Goal: Transaction & Acquisition: Purchase product/service

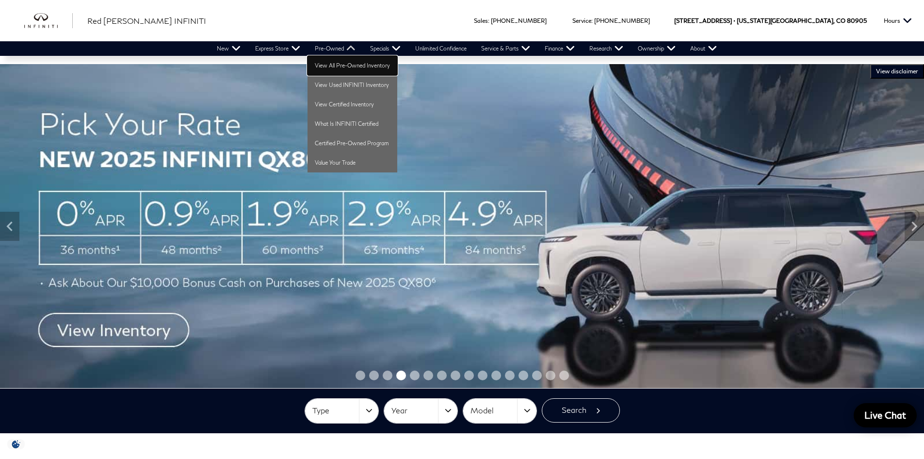
click at [333, 64] on link "View All Pre-Owned Inventory" at bounding box center [353, 65] width 90 height 19
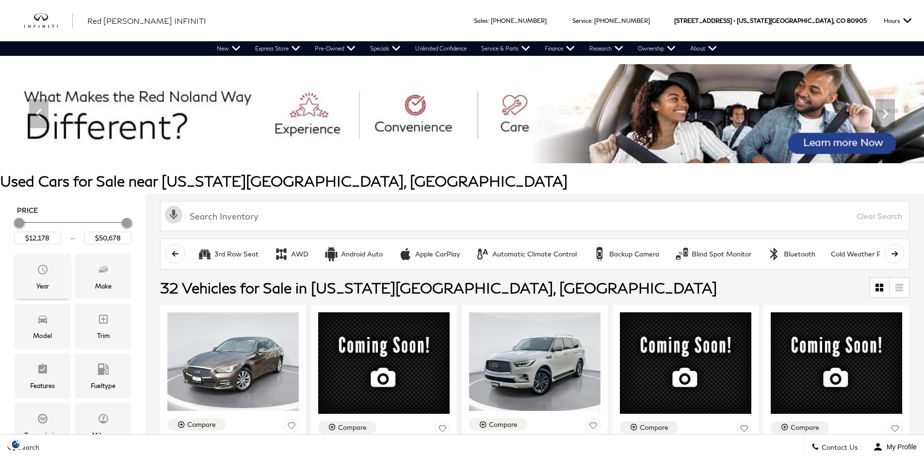
click at [40, 277] on span "Year" at bounding box center [43, 270] width 12 height 19
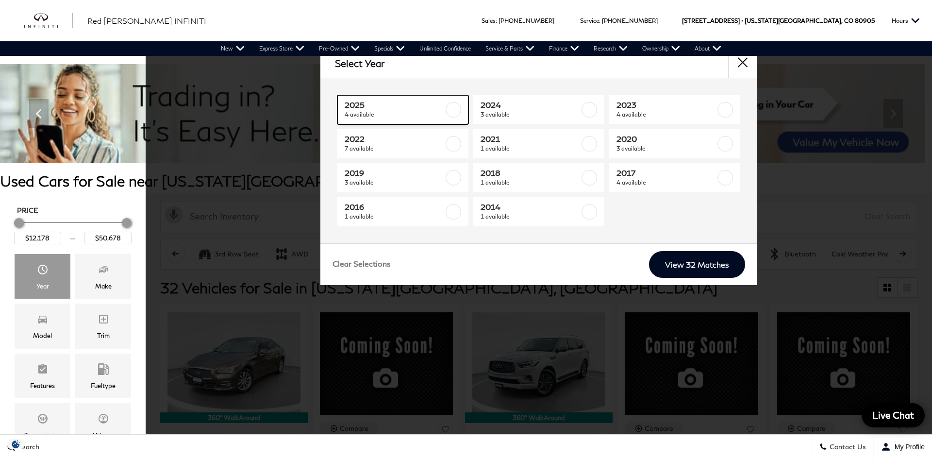
click at [457, 110] on label at bounding box center [453, 110] width 16 height 16
type input "$45,678"
type input "$47,678"
checkbox input "true"
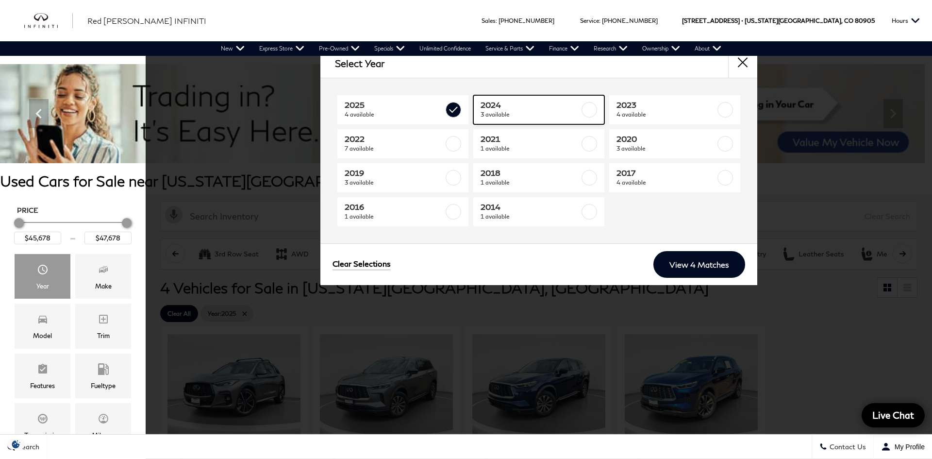
click at [591, 104] on label at bounding box center [589, 110] width 16 height 16
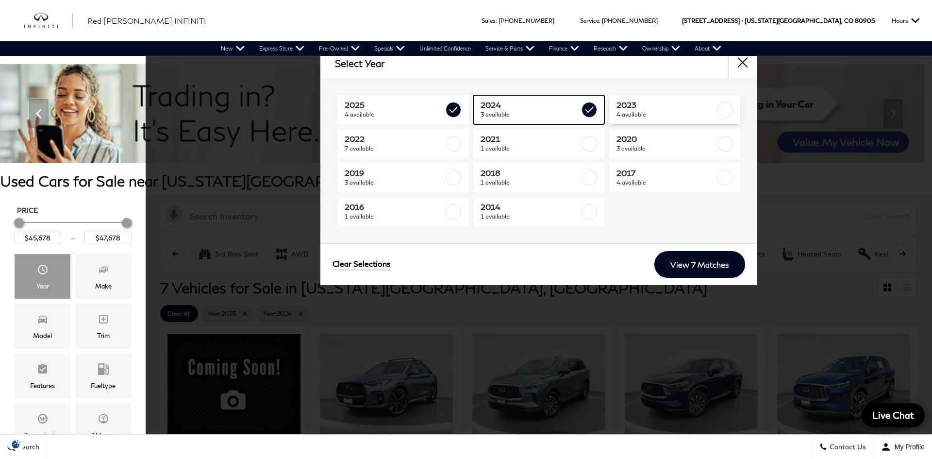
type input "$22,678"
checkbox input "true"
click at [722, 108] on label at bounding box center [725, 110] width 16 height 16
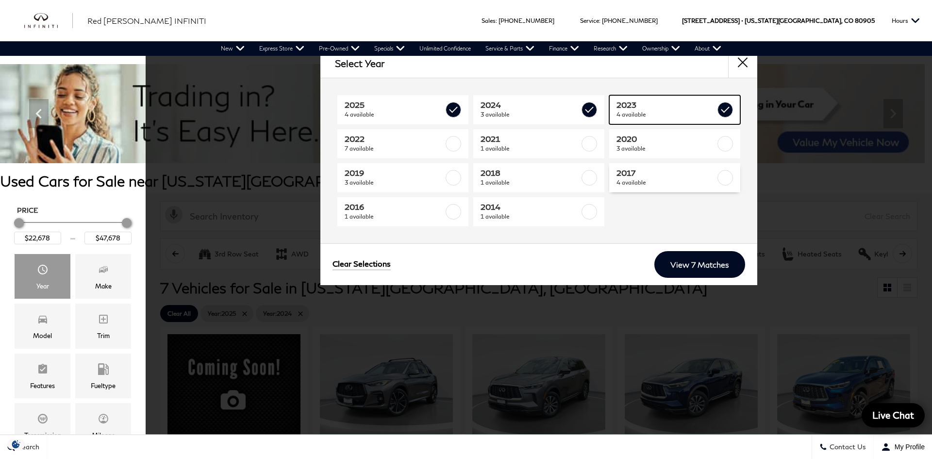
type input "$50,678"
checkbox input "true"
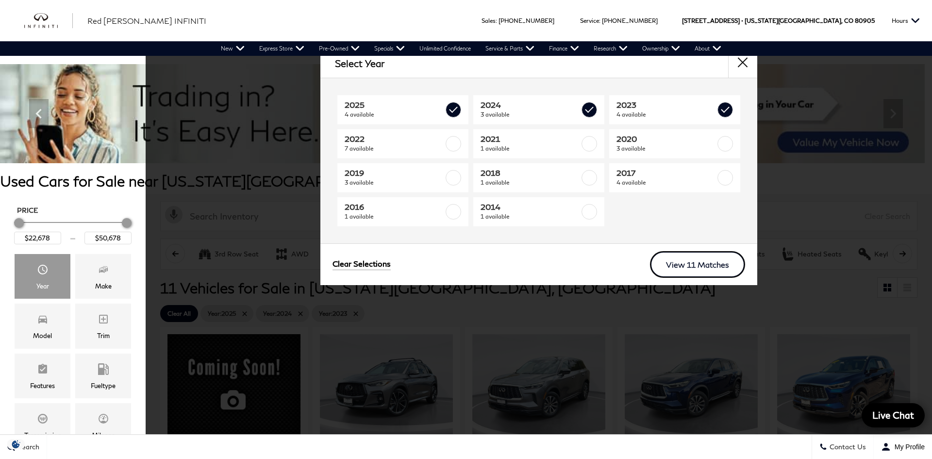
click at [715, 262] on link "View 11 Matches" at bounding box center [697, 264] width 95 height 27
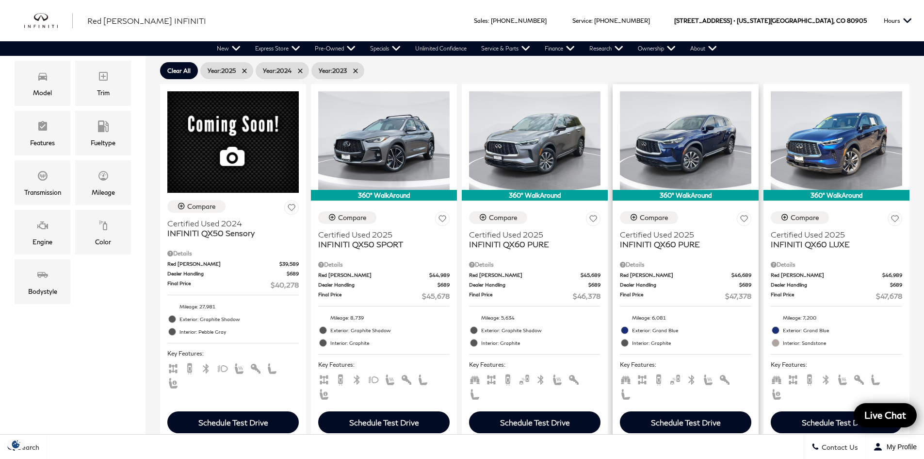
scroll to position [194, 0]
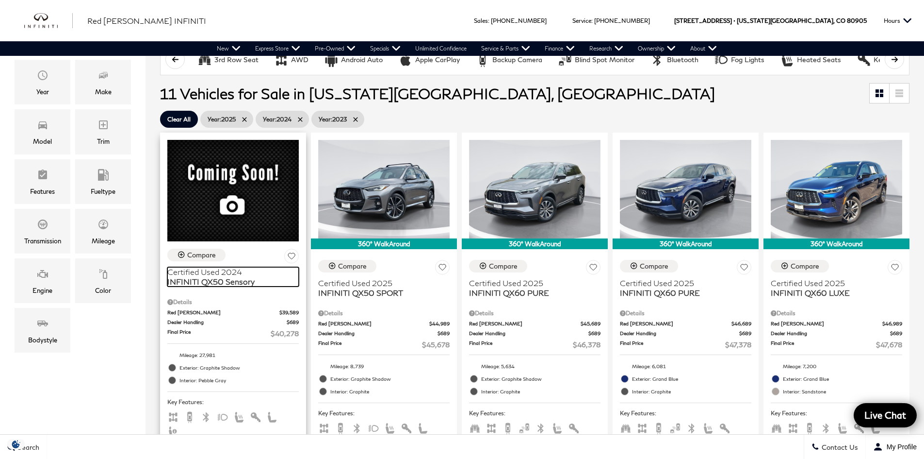
click at [213, 277] on span "INFINITI QX50 Sensory" at bounding box center [229, 282] width 124 height 10
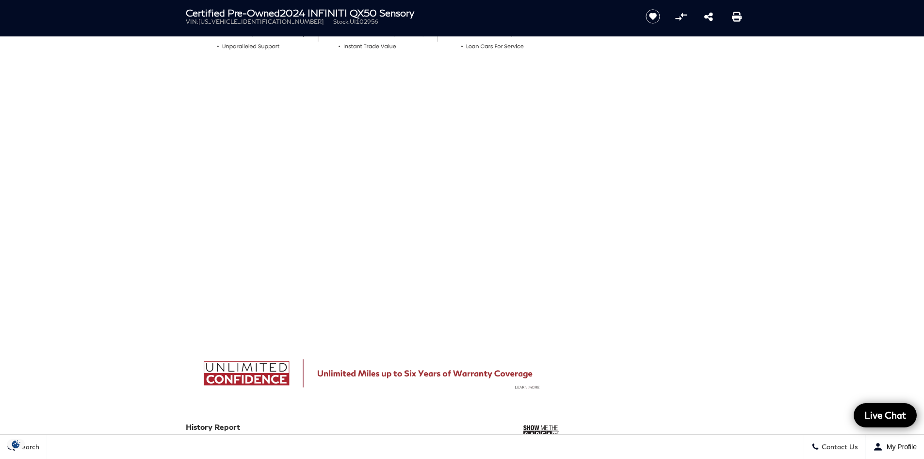
scroll to position [631, 0]
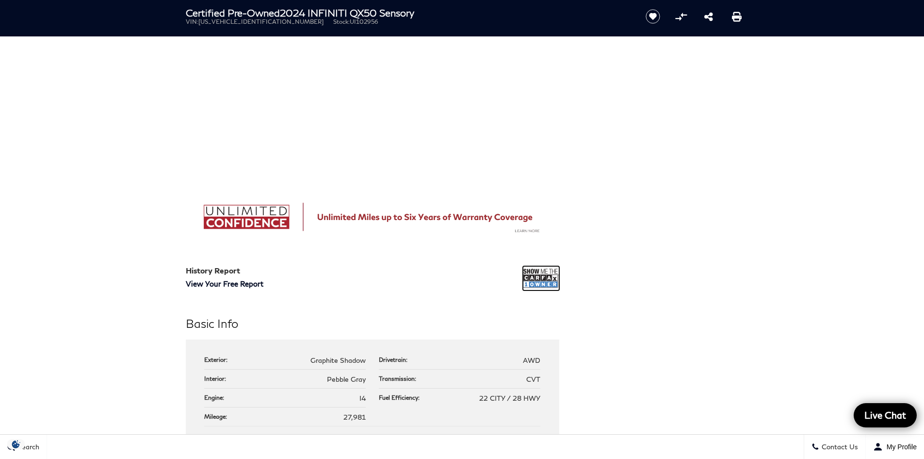
click at [535, 282] on img at bounding box center [541, 278] width 36 height 24
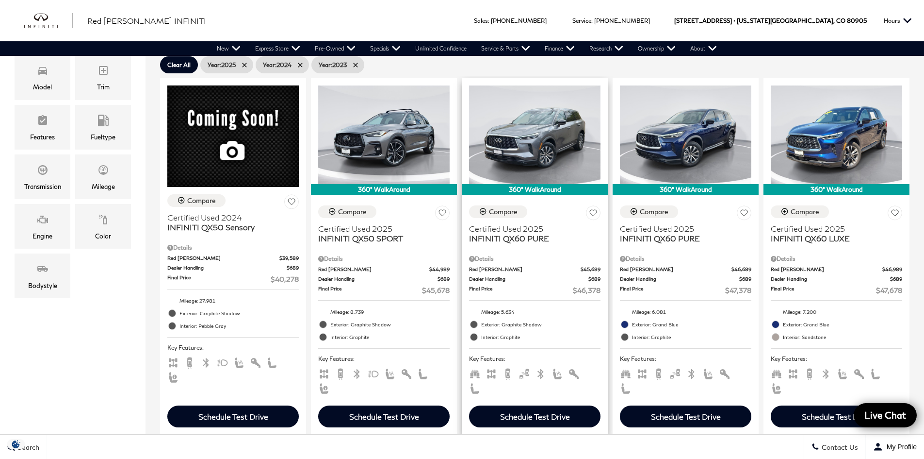
scroll to position [243, 0]
